Goal: Complete application form

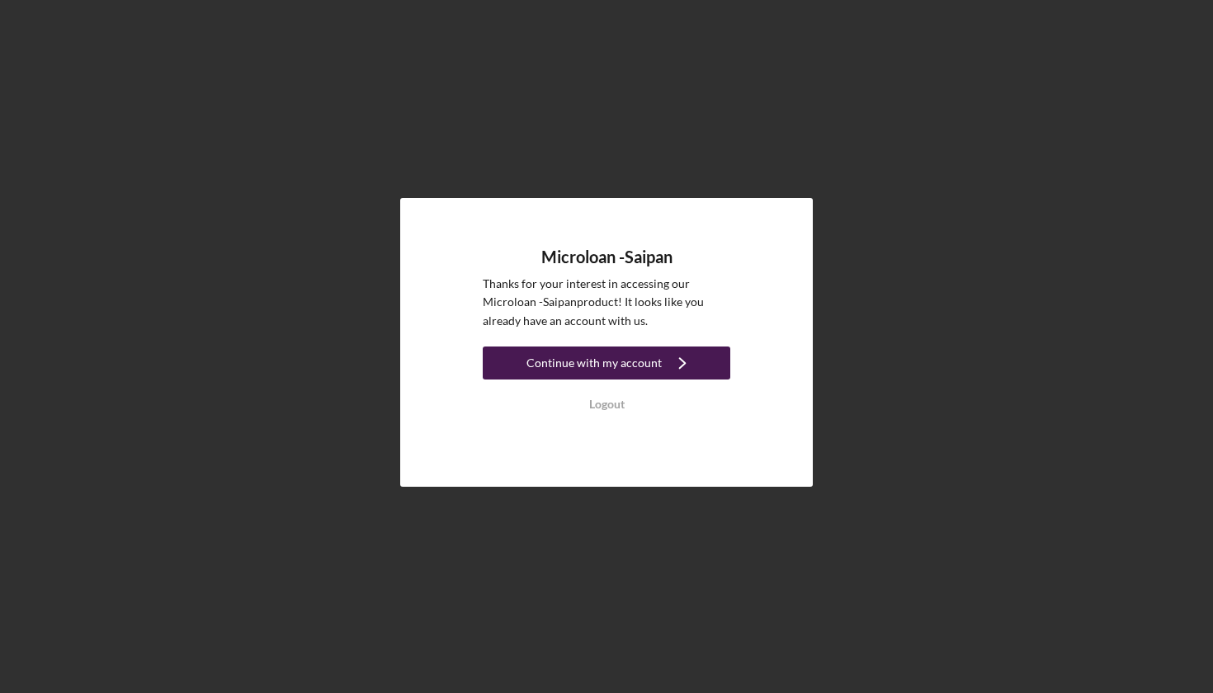
click at [648, 366] on div "Continue with my account" at bounding box center [594, 363] width 135 height 33
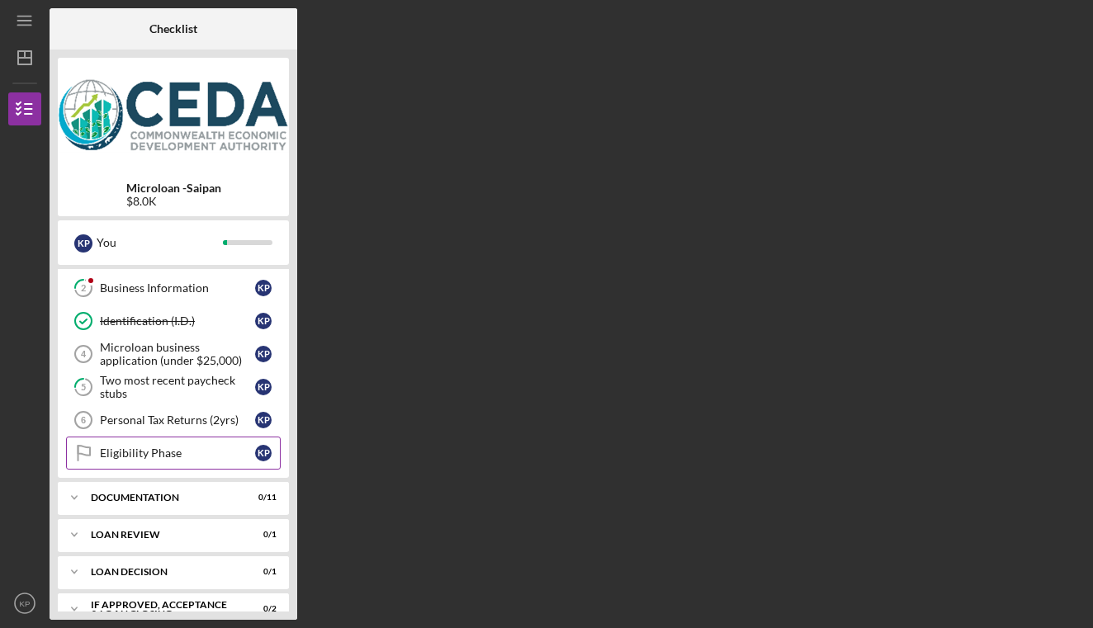
scroll to position [114, 0]
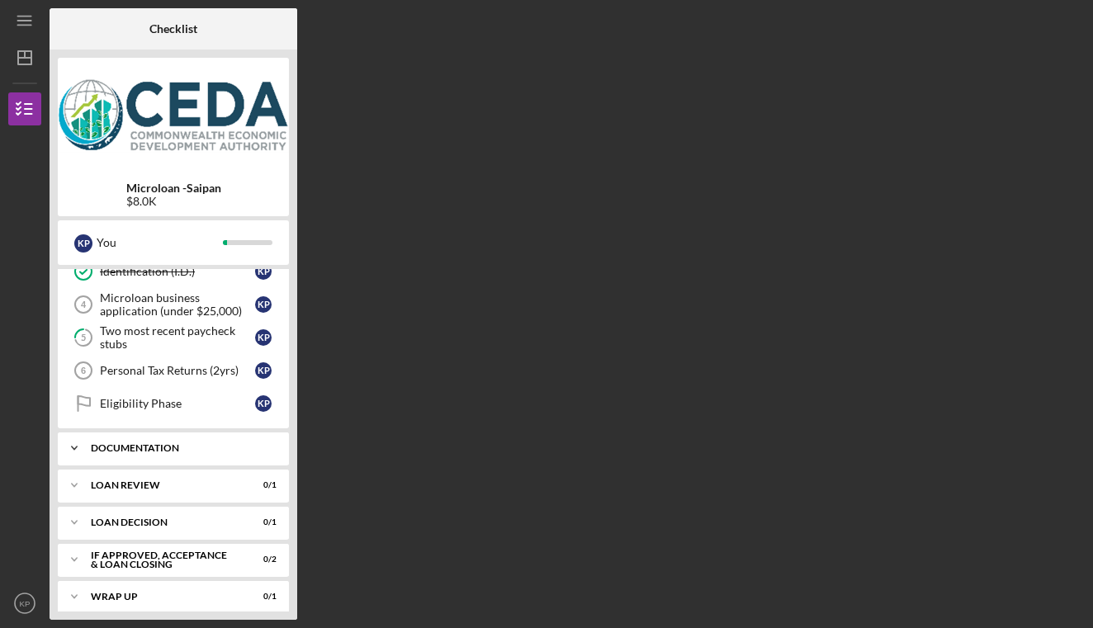
click at [84, 446] on icon "Icon/Expander" at bounding box center [74, 448] width 33 height 33
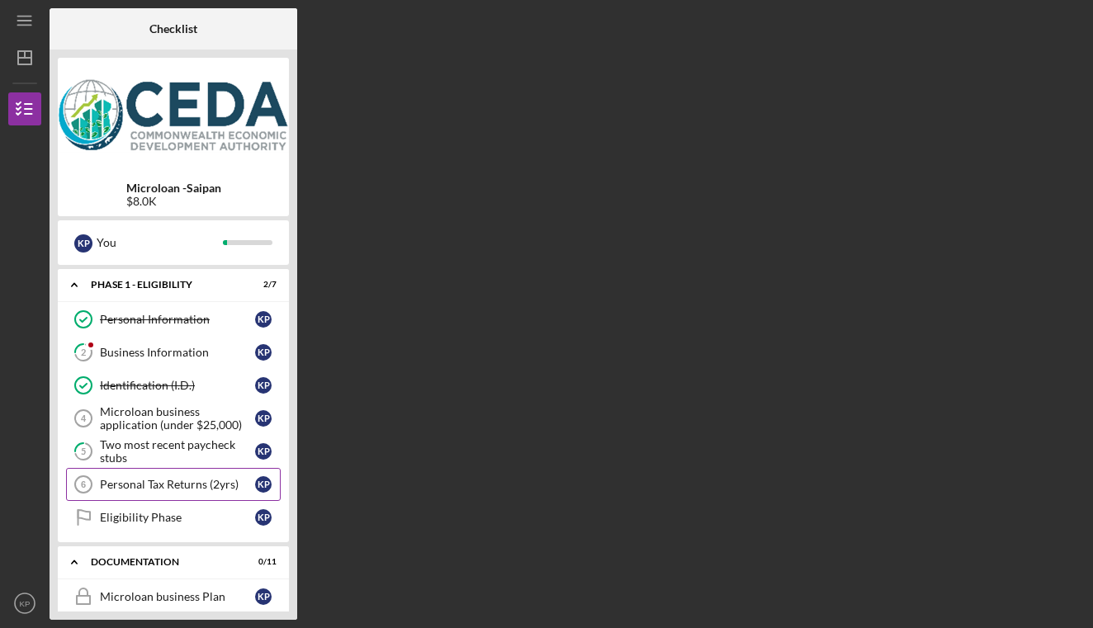
scroll to position [0, 0]
click at [121, 418] on div "Microloan business application (under $25,000)" at bounding box center [177, 418] width 155 height 26
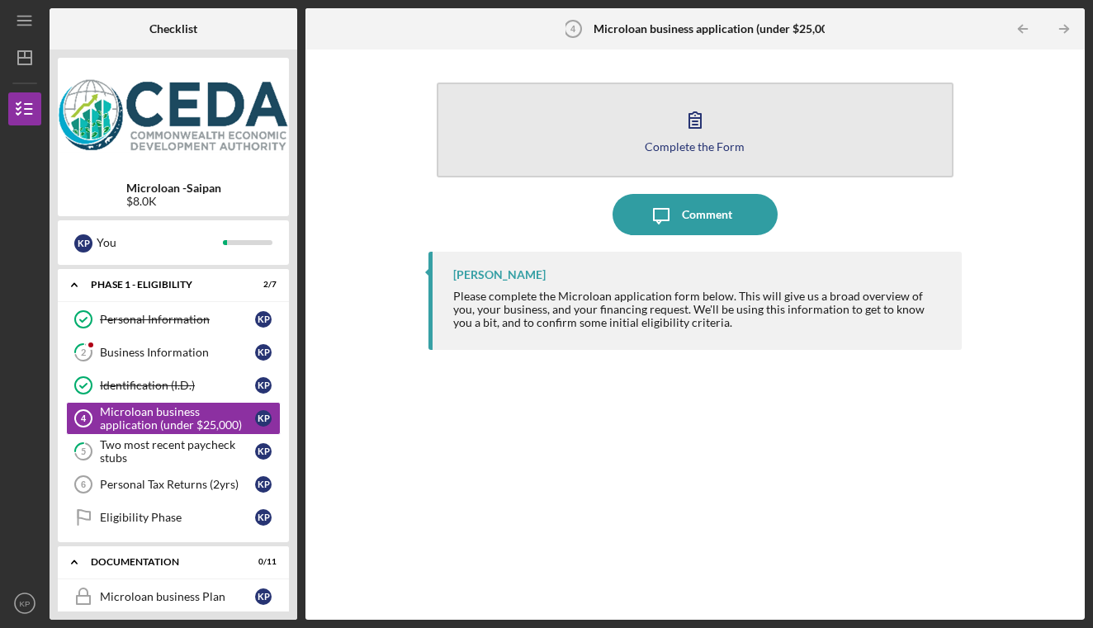
click at [699, 116] on icon "button" at bounding box center [694, 119] width 41 height 41
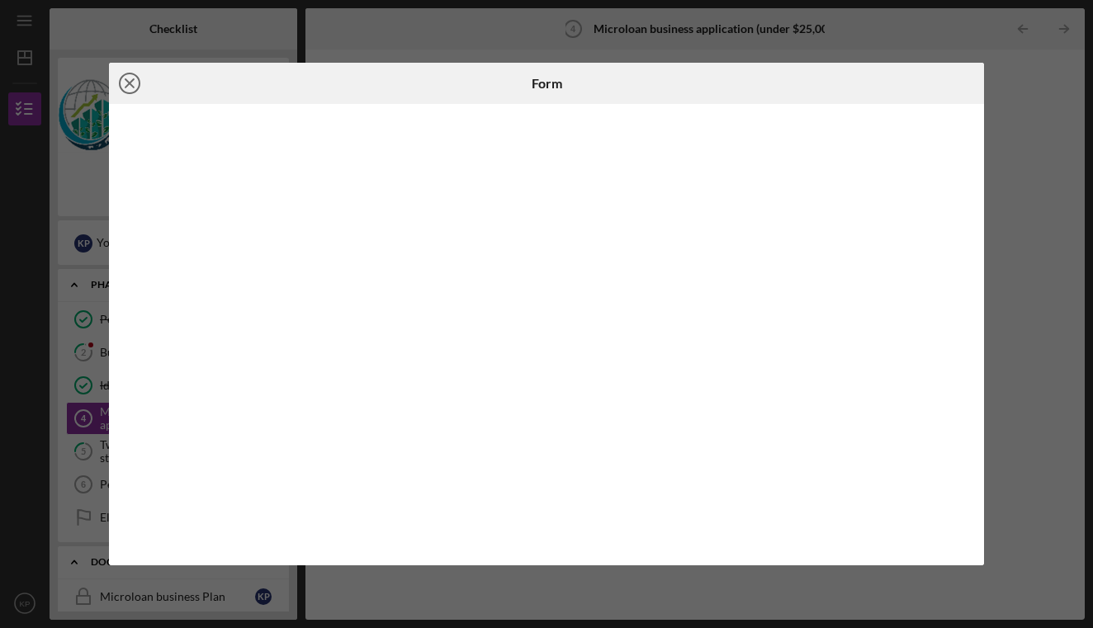
click at [131, 80] on icon "Icon/Close" at bounding box center [129, 83] width 41 height 41
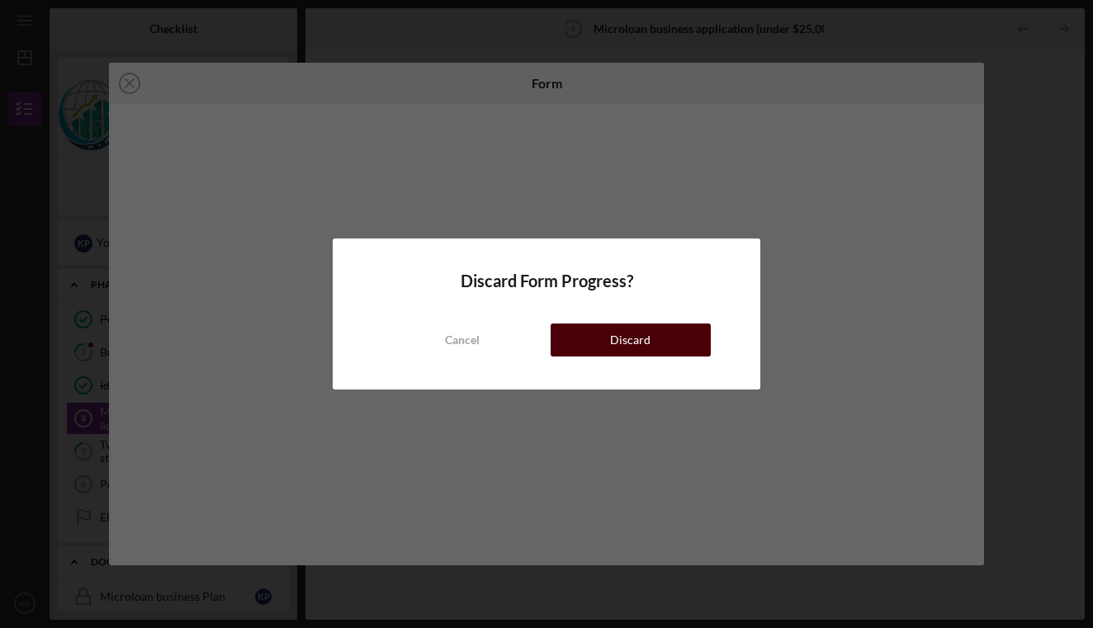
click at [591, 343] on button "Discard" at bounding box center [631, 340] width 160 height 33
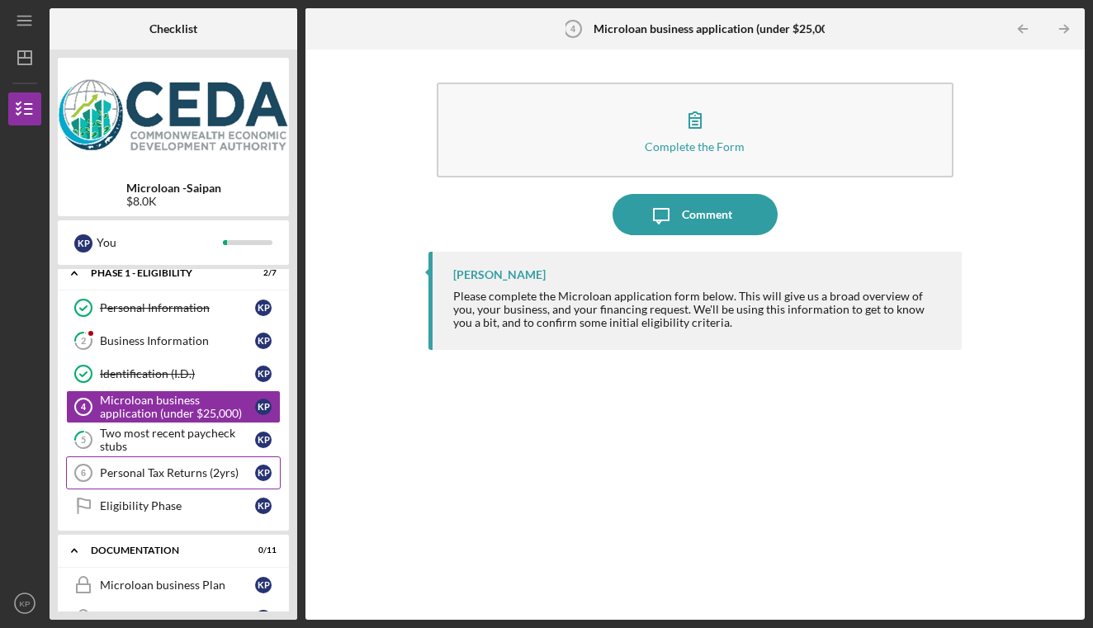
scroll to position [13, 0]
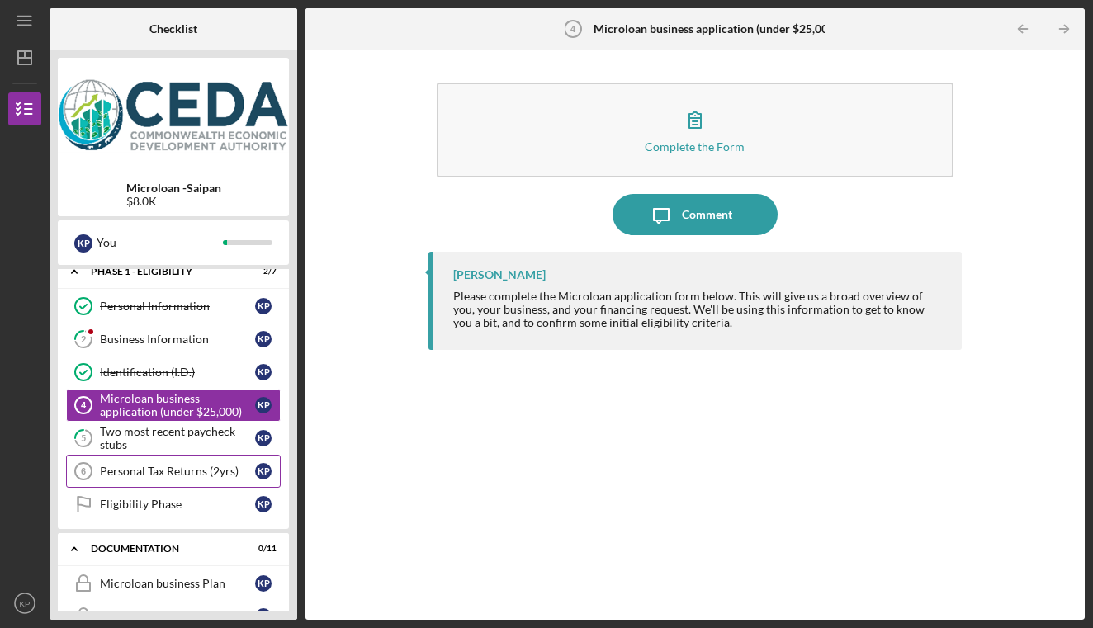
click at [146, 471] on div "Personal Tax Returns (2yrs)" at bounding box center [177, 471] width 155 height 13
